Goal: Task Accomplishment & Management: Use online tool/utility

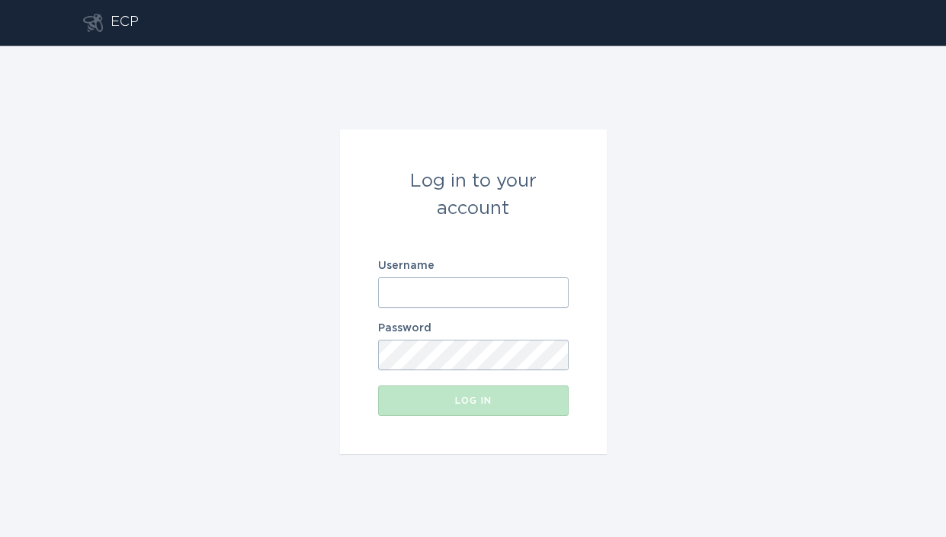
click at [489, 315] on form "Log in to your account Username Password Log in" at bounding box center [473, 292] width 267 height 325
click at [489, 286] on input "Username" at bounding box center [473, 292] width 191 height 30
paste input "[EMAIL_ADDRESS][DOMAIN_NAME]"
type input "[EMAIL_ADDRESS][DOMAIN_NAME]"
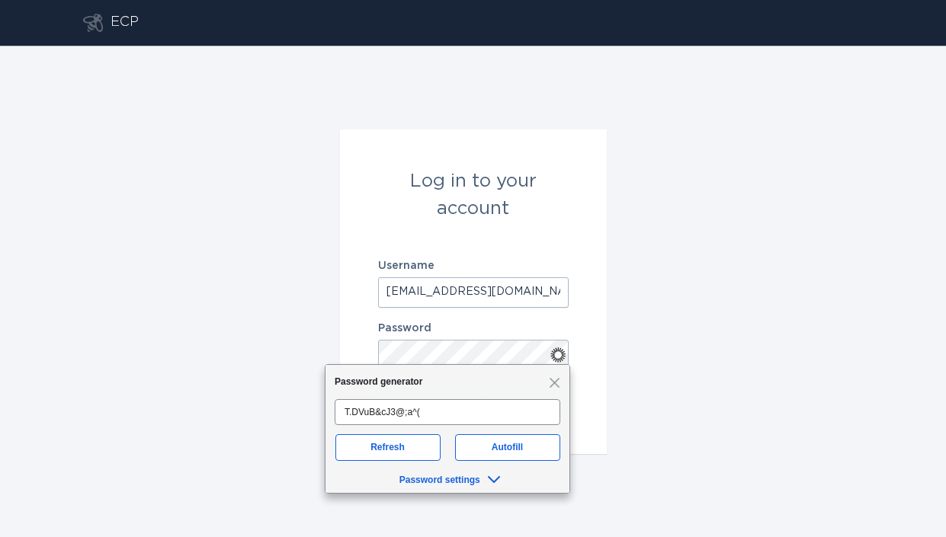
click at [600, 353] on form "Log in to your account Username [EMAIL_ADDRESS][DOMAIN_NAME] Password Log in" at bounding box center [473, 292] width 267 height 325
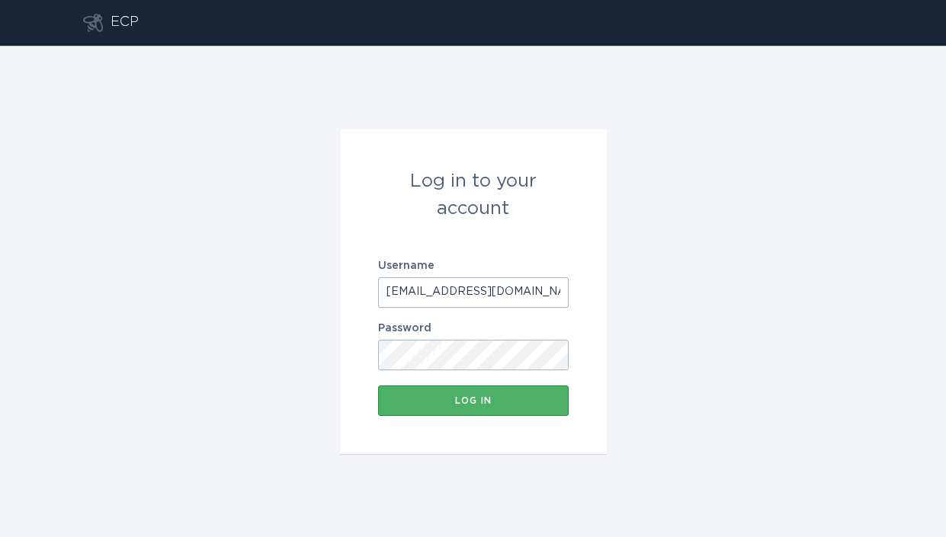
click at [550, 391] on button "Log in" at bounding box center [473, 401] width 191 height 30
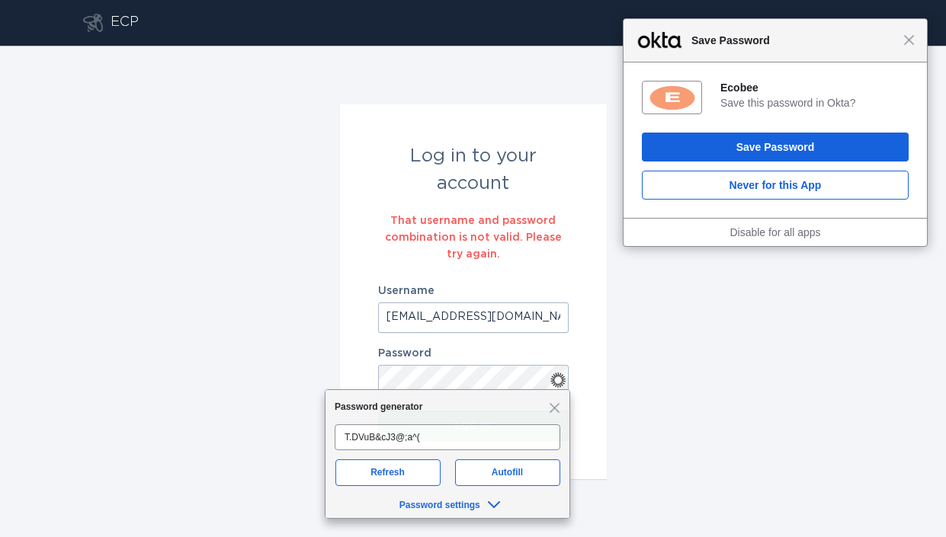
click at [591, 397] on form "Log in to your account That username and password combination is not valid. Ple…" at bounding box center [473, 291] width 267 height 375
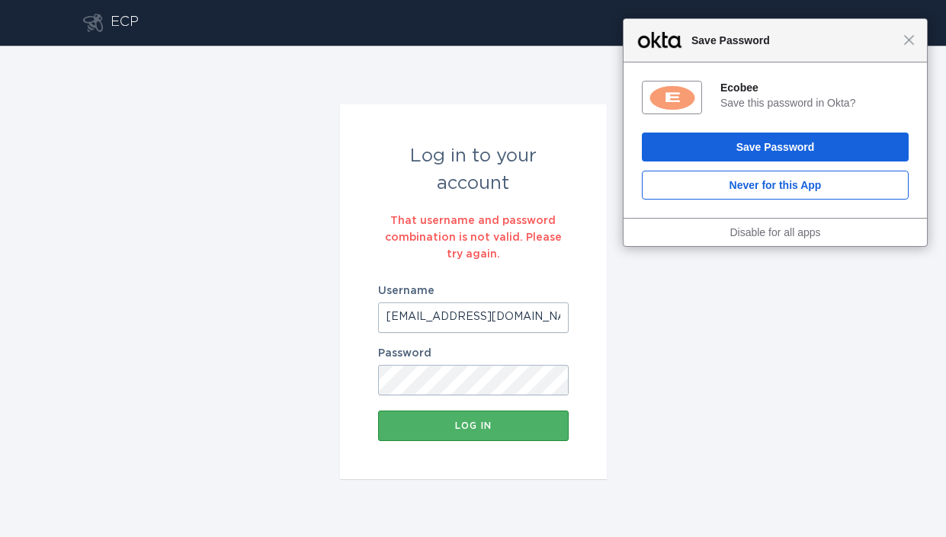
click at [508, 415] on button "Log in" at bounding box center [473, 426] width 191 height 30
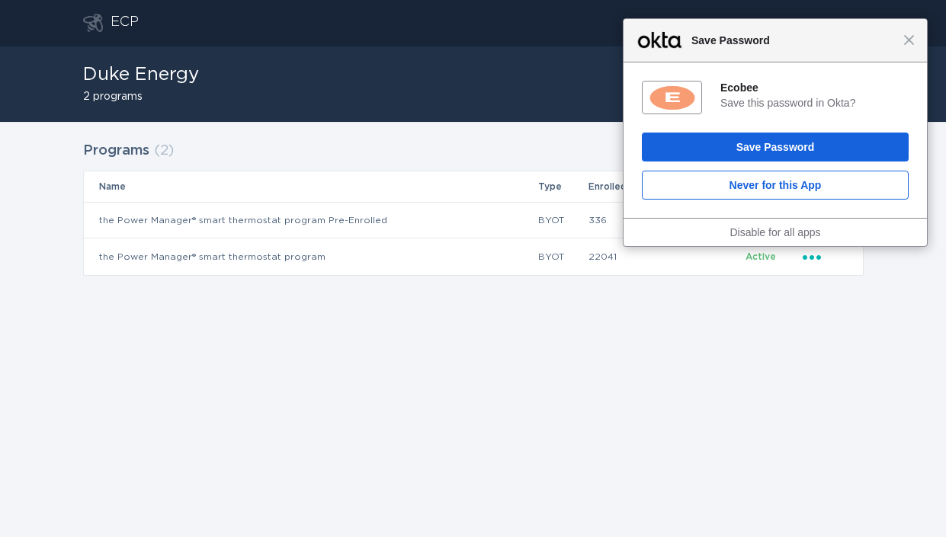
click at [908, 53] on div "Close Save Password" at bounding box center [774, 40] width 303 height 43
click at [906, 46] on div "Close Save Password" at bounding box center [774, 40] width 303 height 43
click at [922, 37] on div "Close Save Password" at bounding box center [774, 40] width 303 height 43
click at [914, 37] on span "Close" at bounding box center [908, 39] width 11 height 11
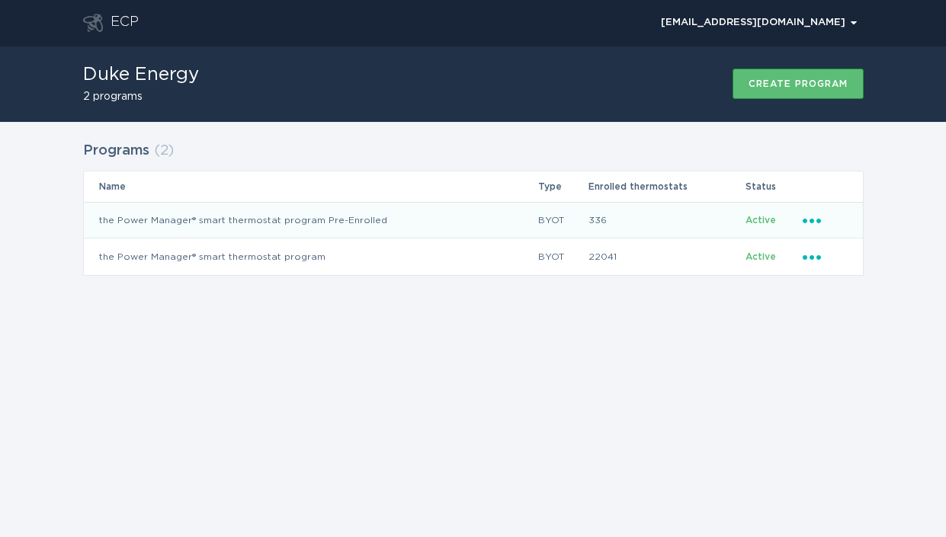
click at [809, 220] on icon "Popover menu" at bounding box center [812, 221] width 18 height 5
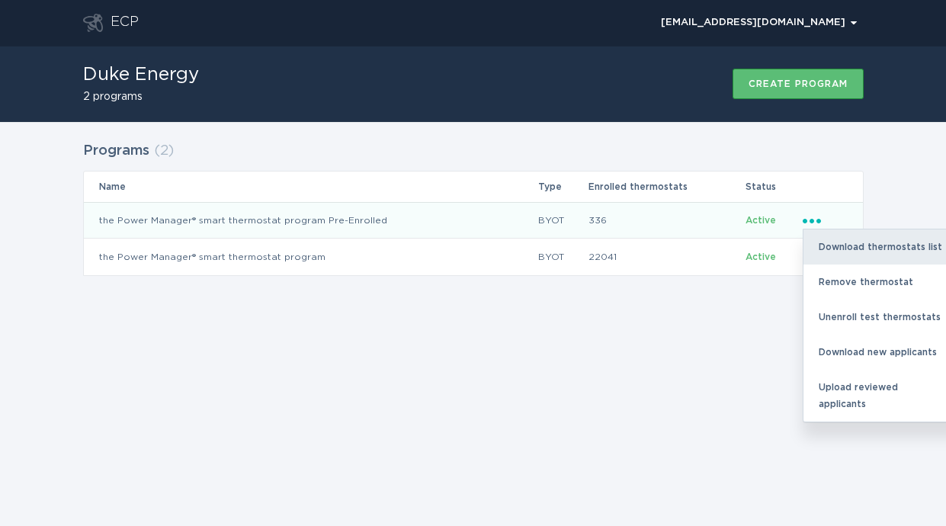
click at [839, 242] on div "Download thermostats list" at bounding box center [882, 246] width 159 height 35
